Goal: Task Accomplishment & Management: Use online tool/utility

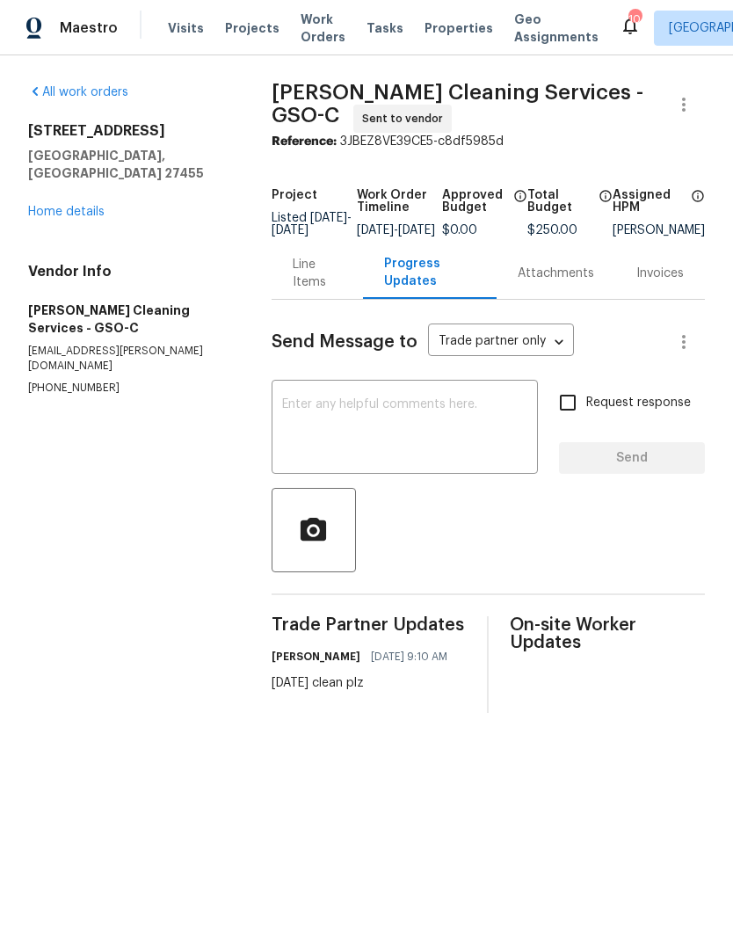
scroll to position [-2, 0]
click at [433, 31] on span "Properties" at bounding box center [459, 28] width 69 height 18
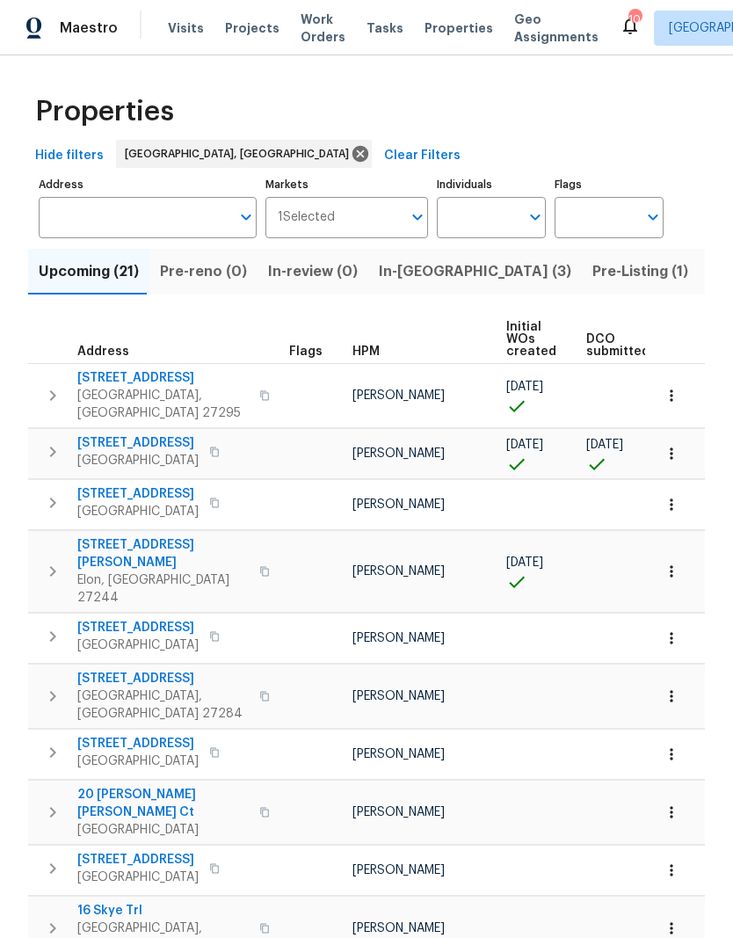
click at [182, 29] on span "Visits" at bounding box center [186, 28] width 36 height 18
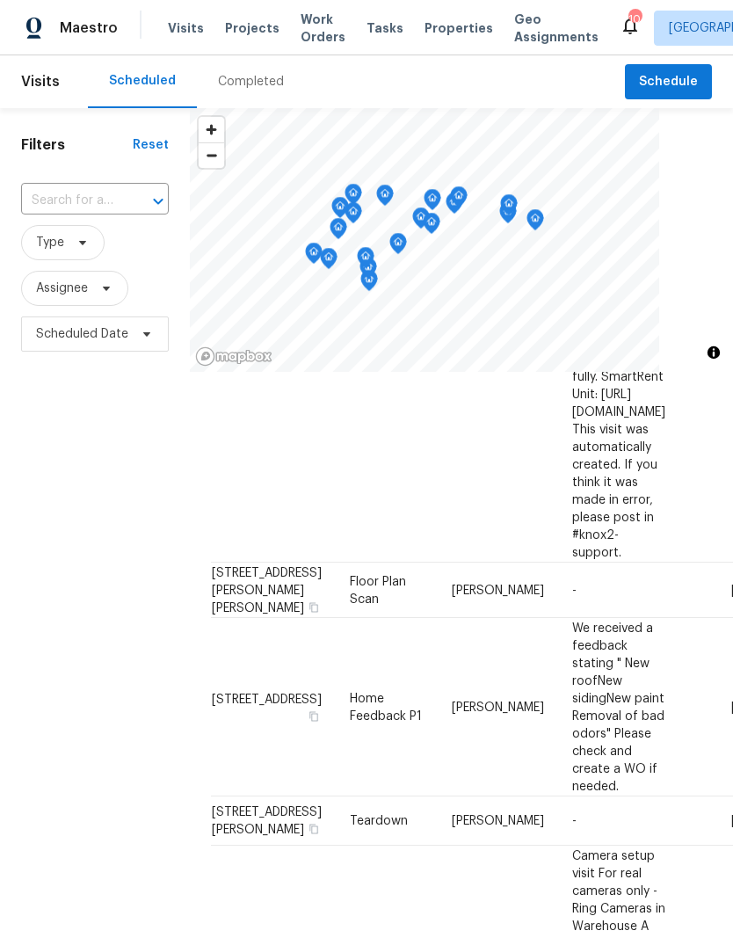
scroll to position [940, 0]
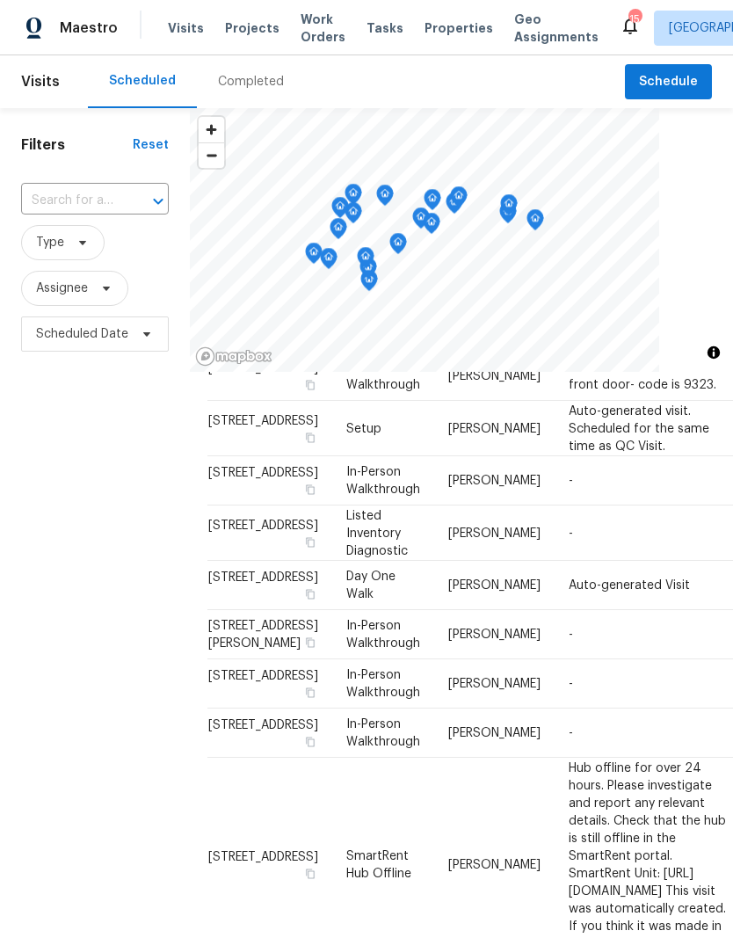
scroll to position [1183, 4]
